Goal: Transaction & Acquisition: Download file/media

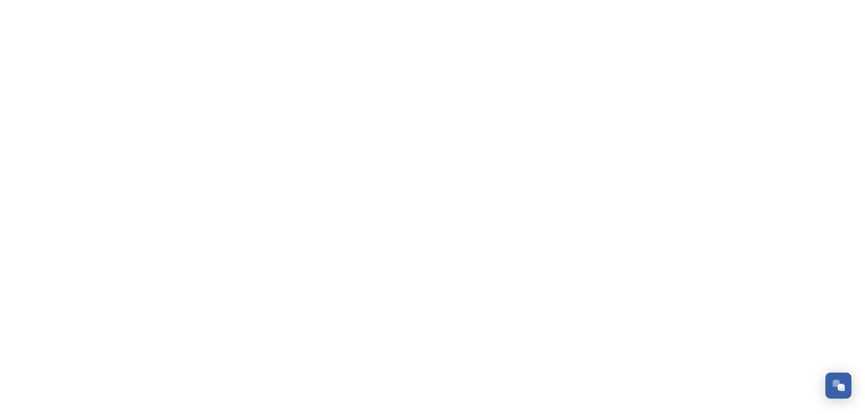
scroll to position [702, 0]
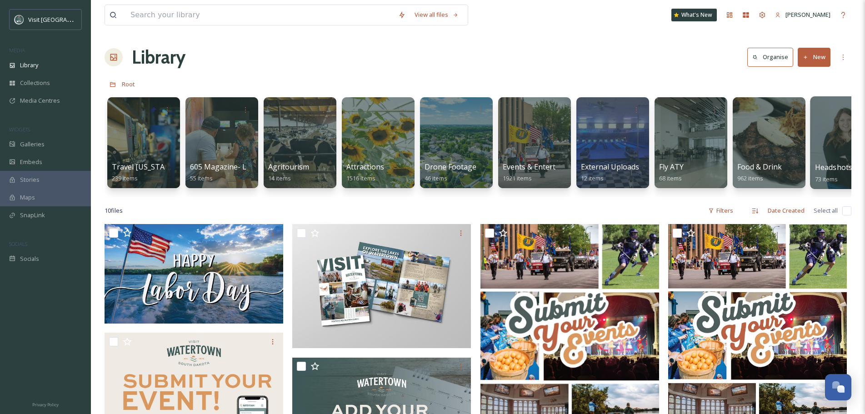
click at [839, 178] on div "Headshots 2024 73 items" at bounding box center [847, 173] width 65 height 23
click at [834, 116] on div at bounding box center [847, 109] width 65 height 17
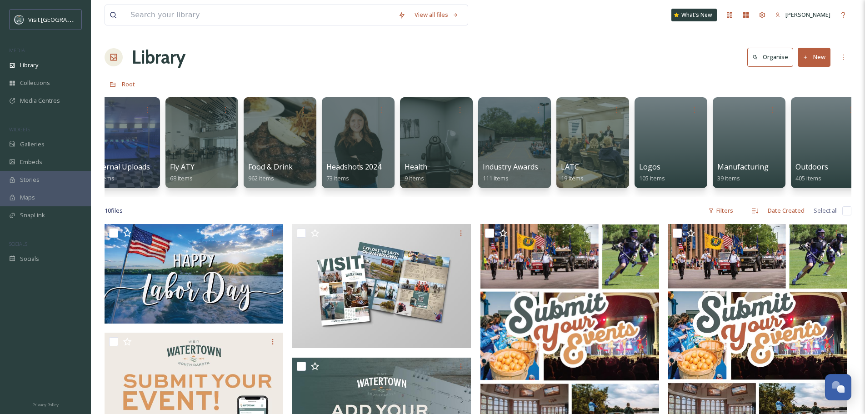
scroll to position [0, 586]
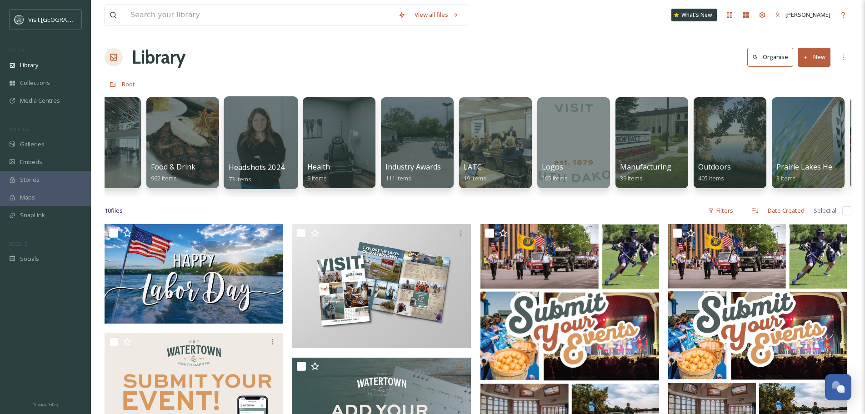
click at [272, 125] on div at bounding box center [261, 142] width 74 height 93
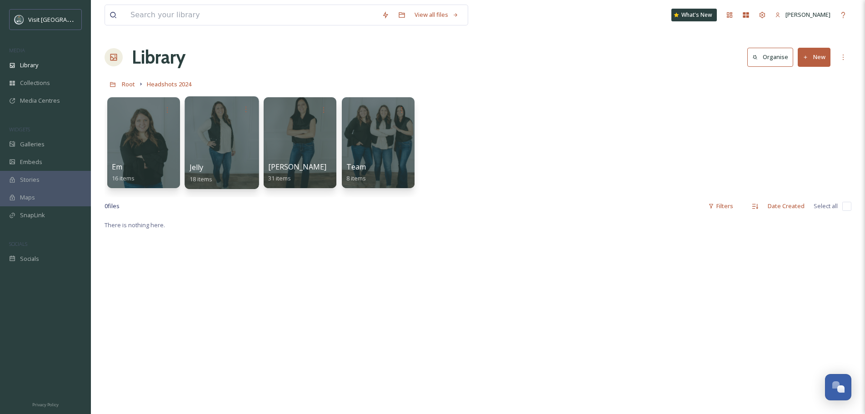
click at [206, 105] on div at bounding box center [222, 109] width 65 height 17
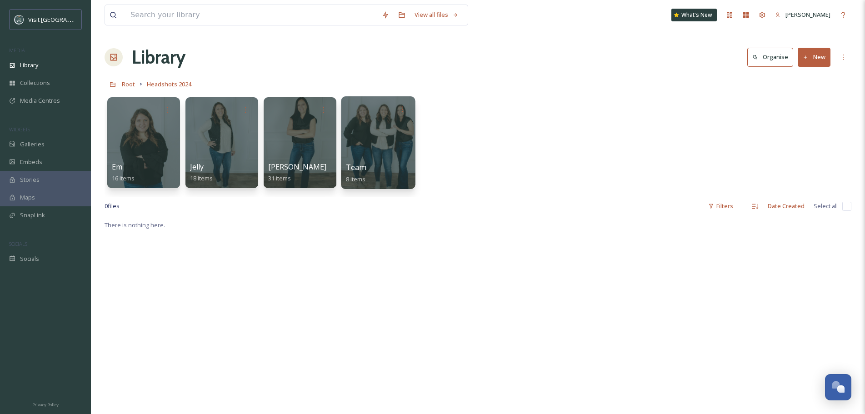
click at [392, 139] on div at bounding box center [378, 142] width 74 height 93
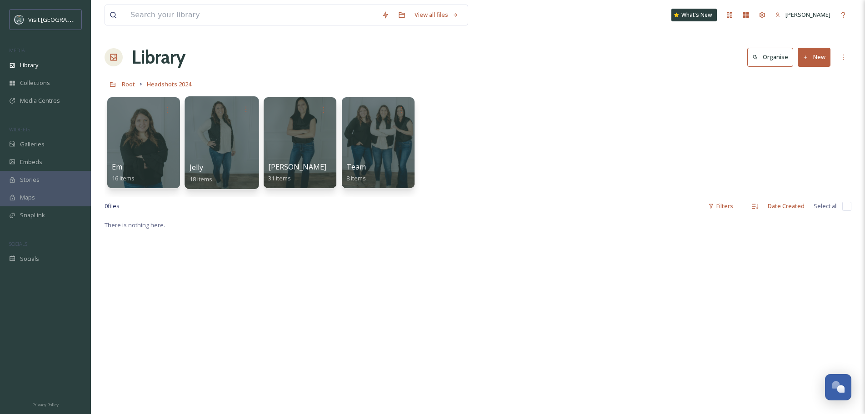
click at [213, 137] on div at bounding box center [222, 142] width 74 height 93
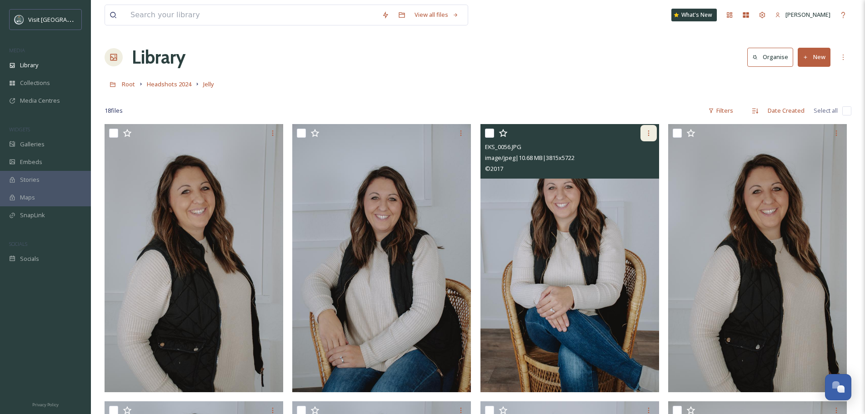
click at [650, 130] on icon at bounding box center [648, 133] width 7 height 7
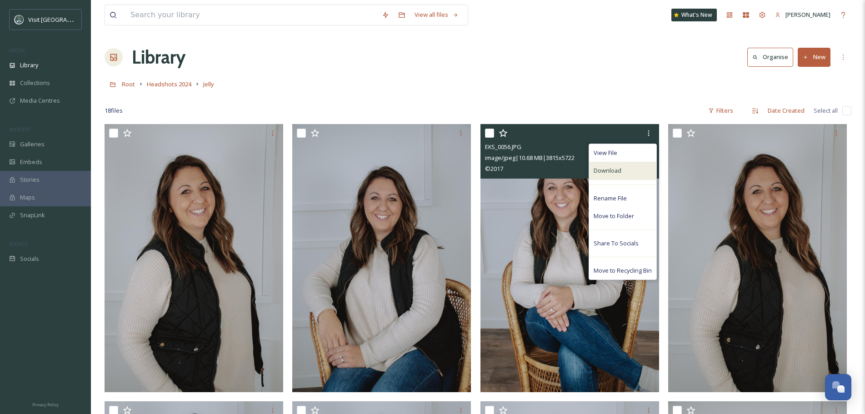
click at [625, 168] on div "Download" at bounding box center [622, 171] width 67 height 18
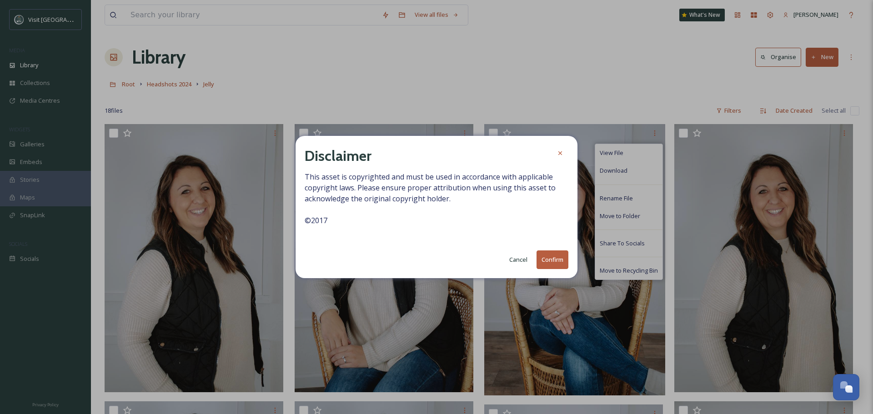
click at [560, 265] on button "Confirm" at bounding box center [552, 259] width 32 height 19
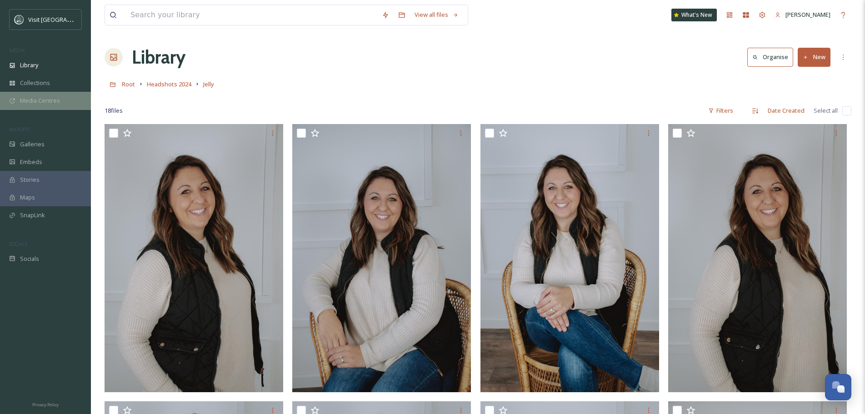
click at [41, 95] on div "Media Centres" at bounding box center [45, 101] width 91 height 18
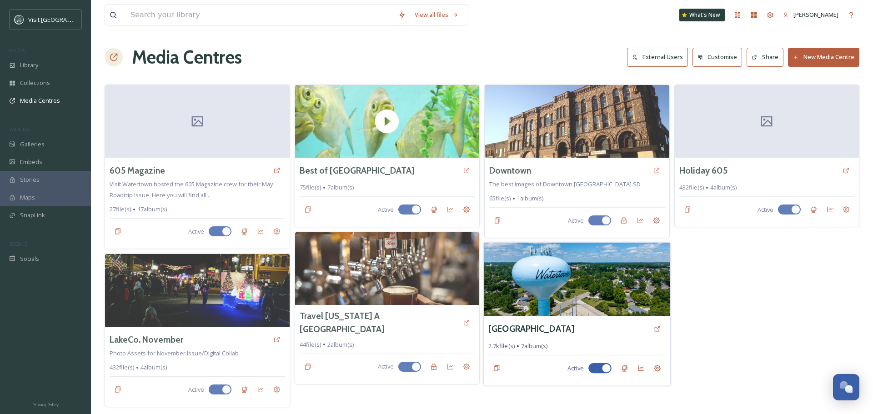
click at [561, 285] on img at bounding box center [577, 280] width 186 height 74
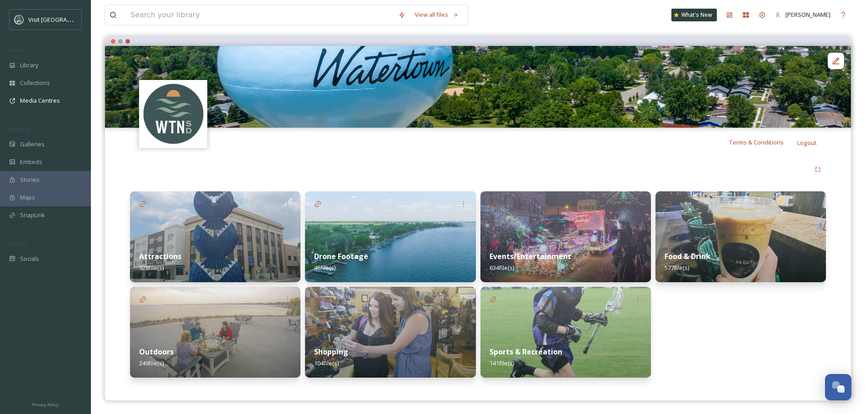
scroll to position [75, 0]
click at [237, 224] on img at bounding box center [215, 236] width 170 height 91
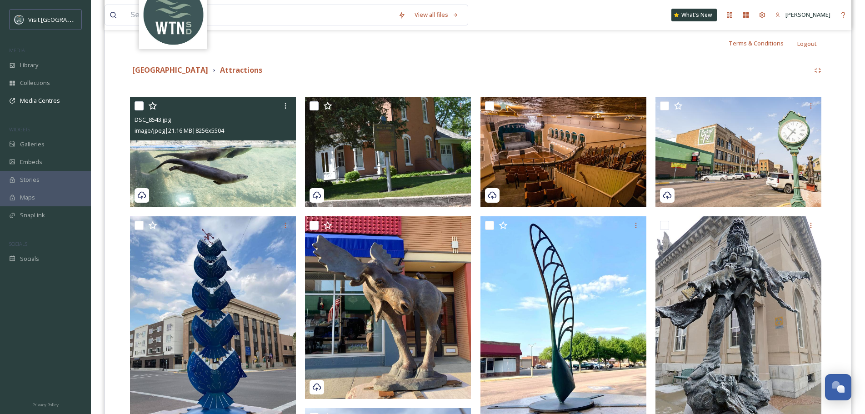
scroll to position [182, 0]
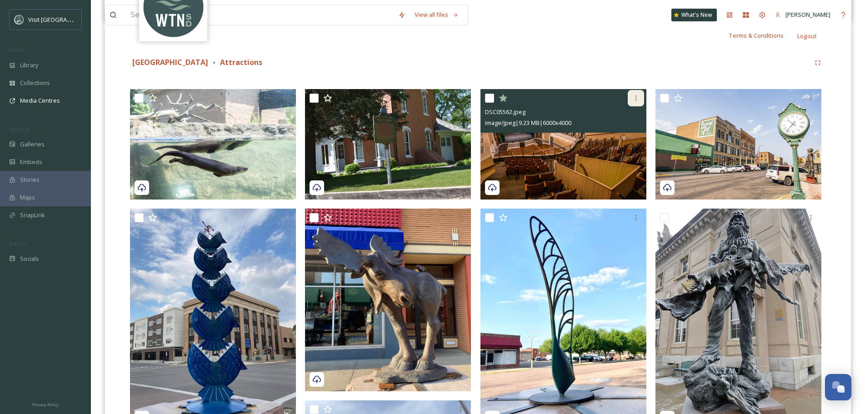
click at [635, 100] on icon at bounding box center [635, 98] width 7 height 7
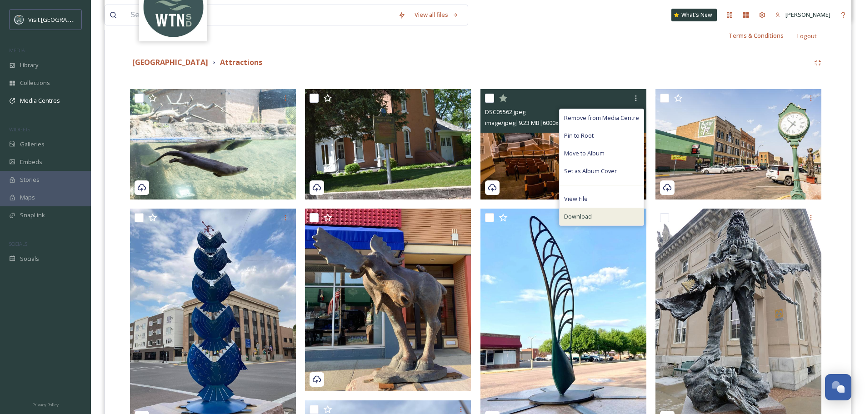
click at [592, 216] on span "Download" at bounding box center [578, 216] width 28 height 9
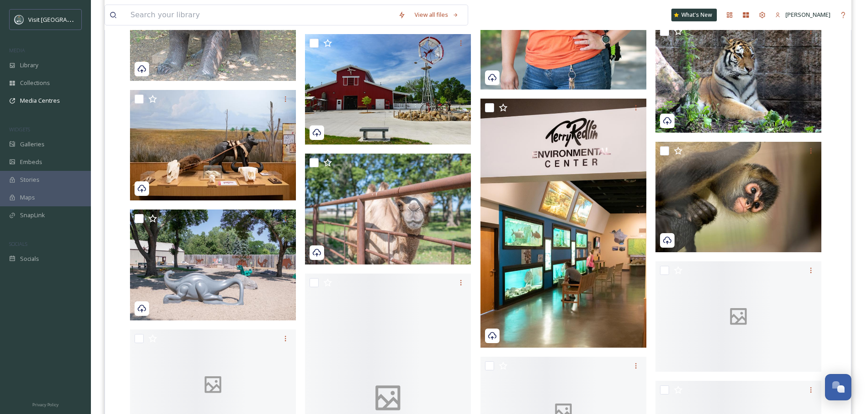
scroll to position [11046, 0]
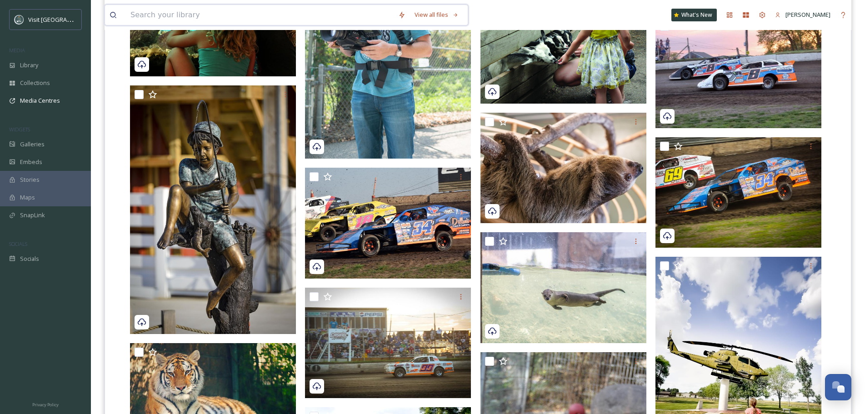
click at [288, 19] on input at bounding box center [260, 15] width 268 height 20
type input "joy ranch"
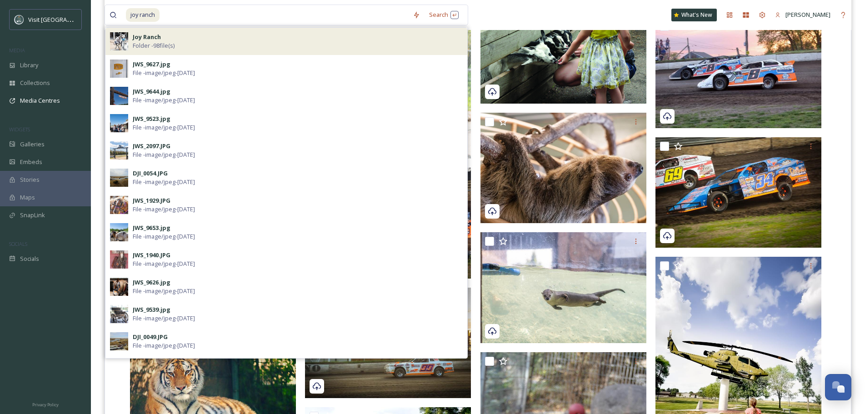
click at [196, 45] on div "Joy Ranch Folder - 98 file(s)" at bounding box center [298, 41] width 330 height 17
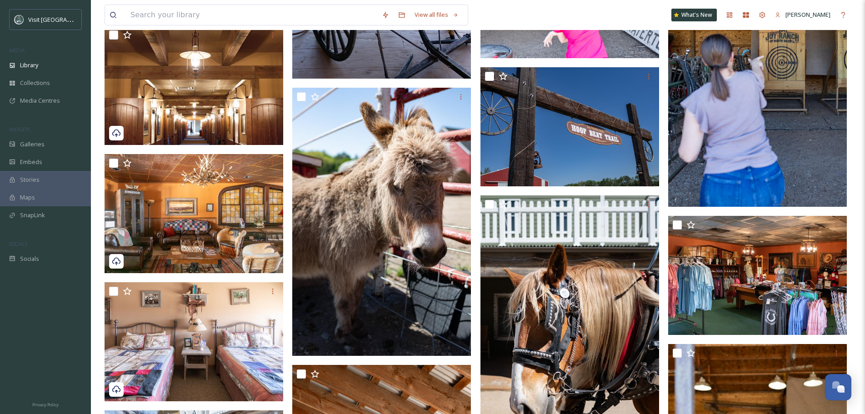
scroll to position [1182, 0]
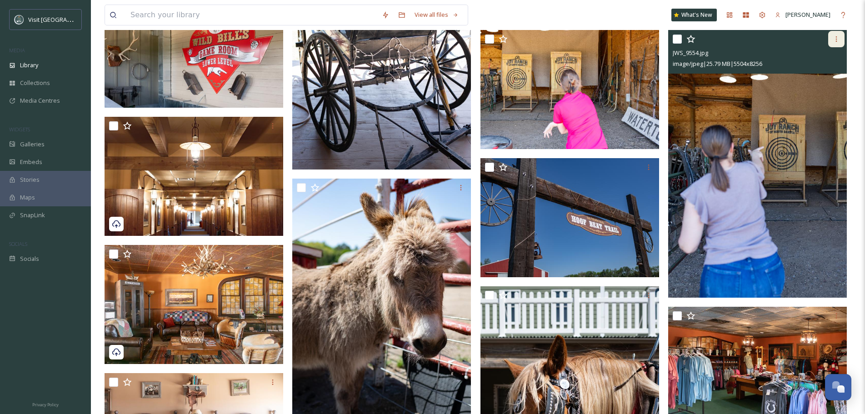
click at [840, 40] on icon at bounding box center [836, 38] width 7 height 7
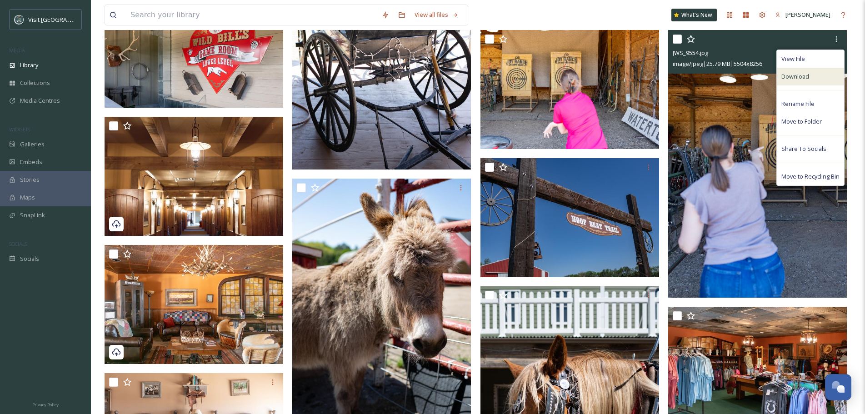
click at [805, 82] on div "Download" at bounding box center [810, 77] width 67 height 18
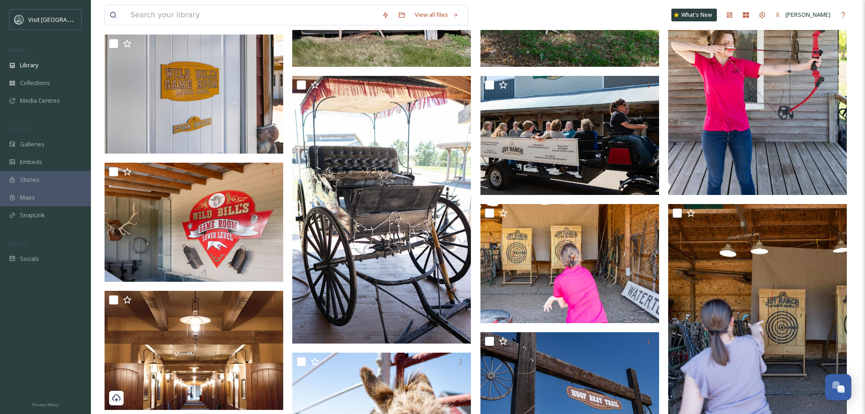
scroll to position [974, 0]
